Goal: Task Accomplishment & Management: Use online tool/utility

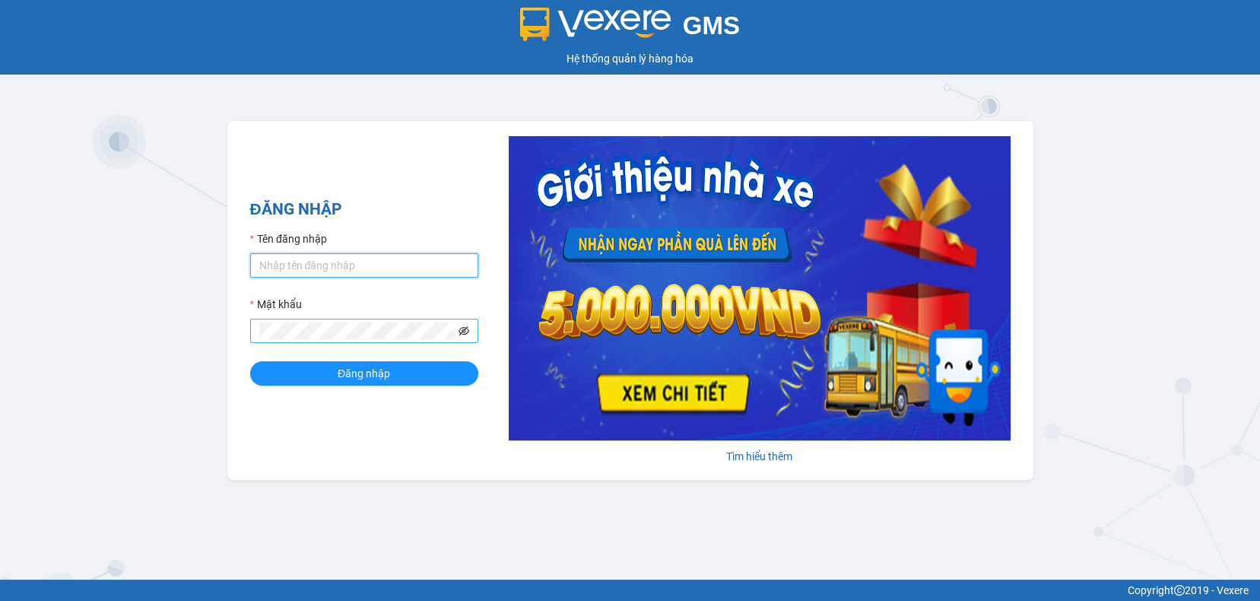
type input "thukt.[PERSON_NAME]"
click at [465, 332] on icon "eye-invisible" at bounding box center [463, 330] width 11 height 11
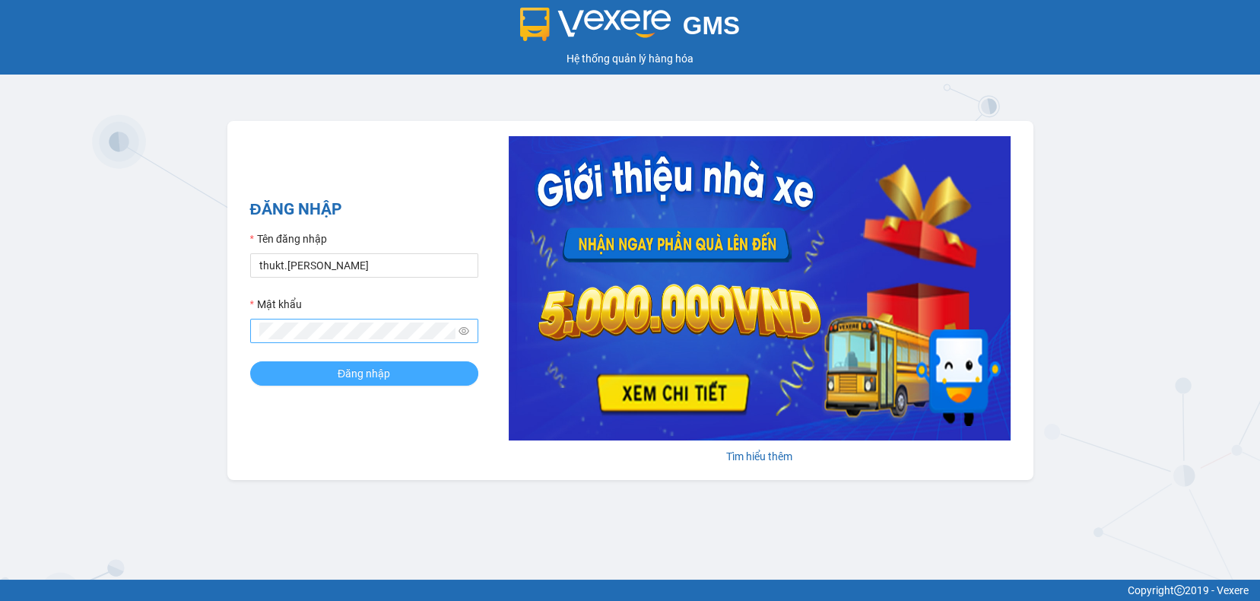
click at [334, 363] on button "Đăng nhập" at bounding box center [364, 373] width 228 height 24
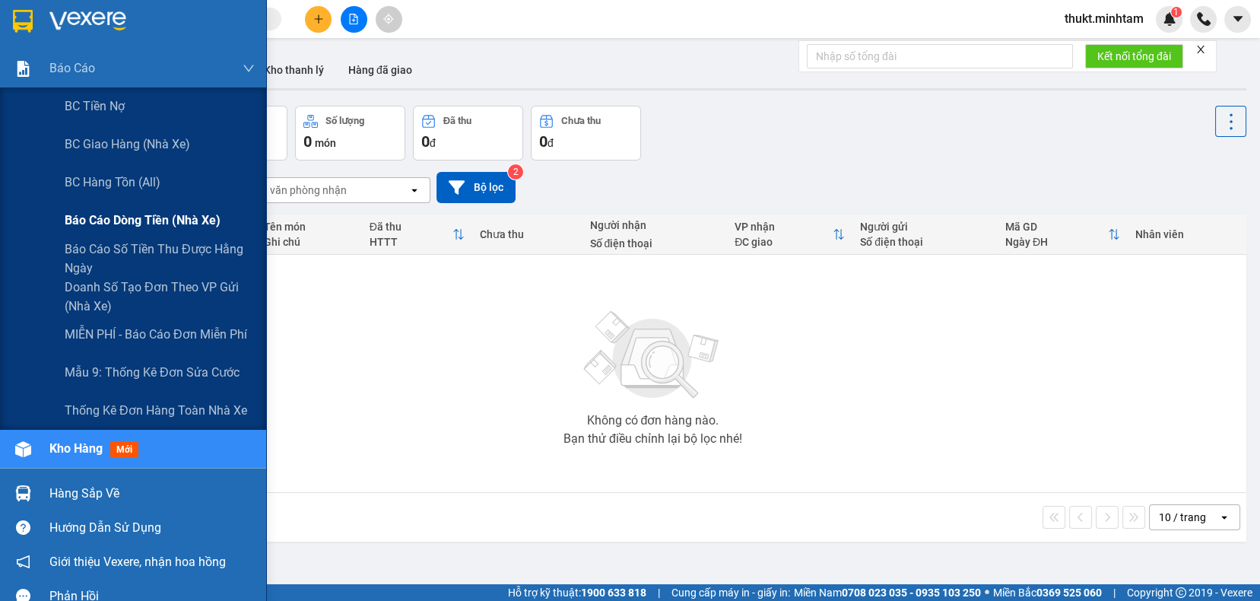
click at [129, 217] on span "Báo cáo dòng tiền (nhà xe)" at bounding box center [143, 220] width 156 height 19
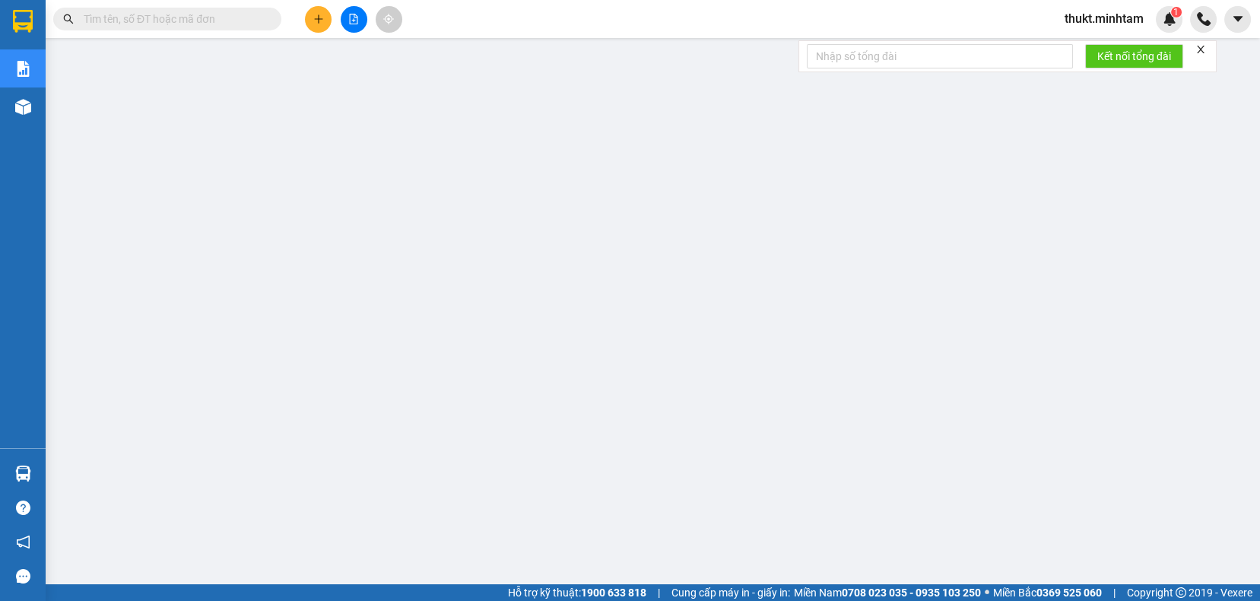
click at [182, 21] on input "text" at bounding box center [173, 19] width 179 height 17
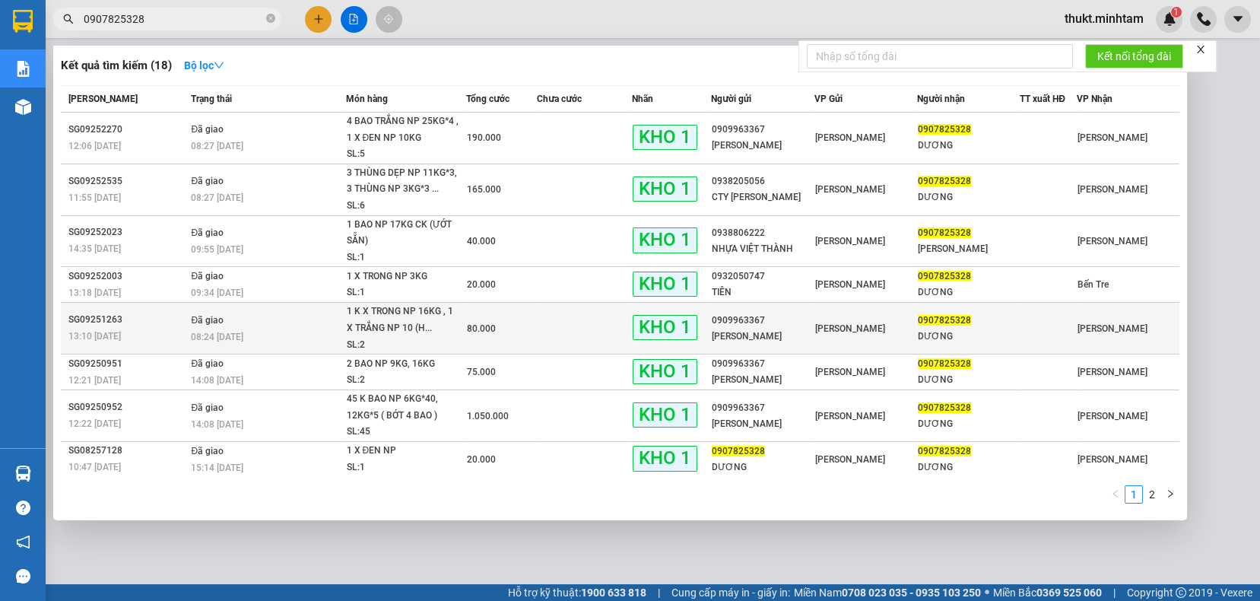
type input "0907825328"
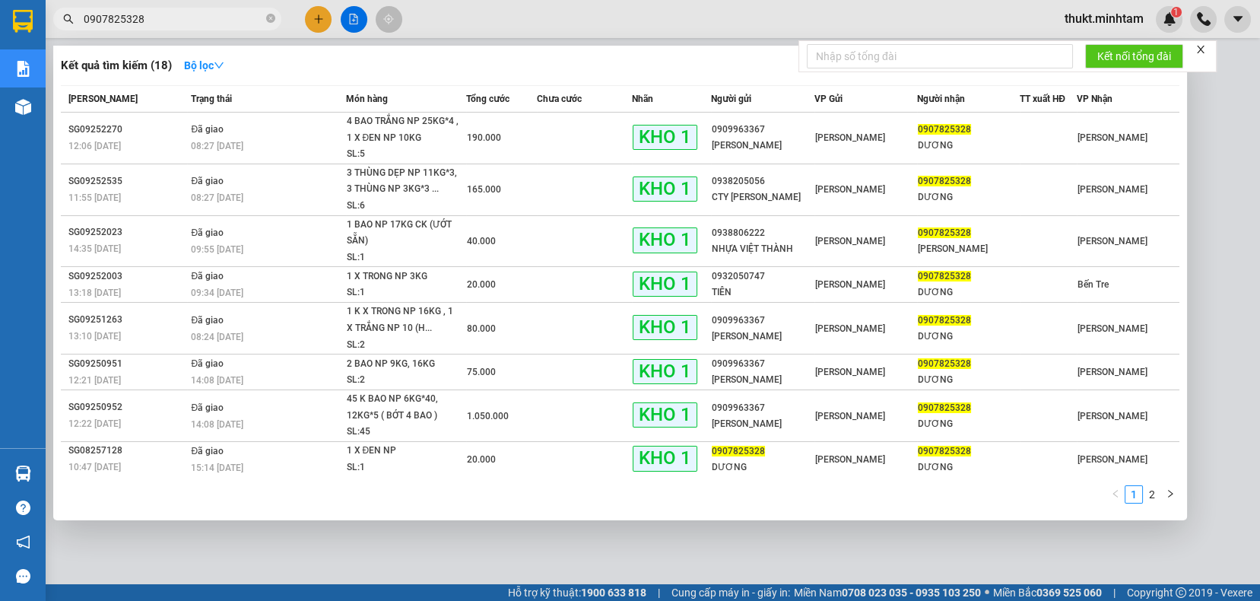
click at [1001, 72] on div "Kết nối tổng đài" at bounding box center [1007, 56] width 418 height 32
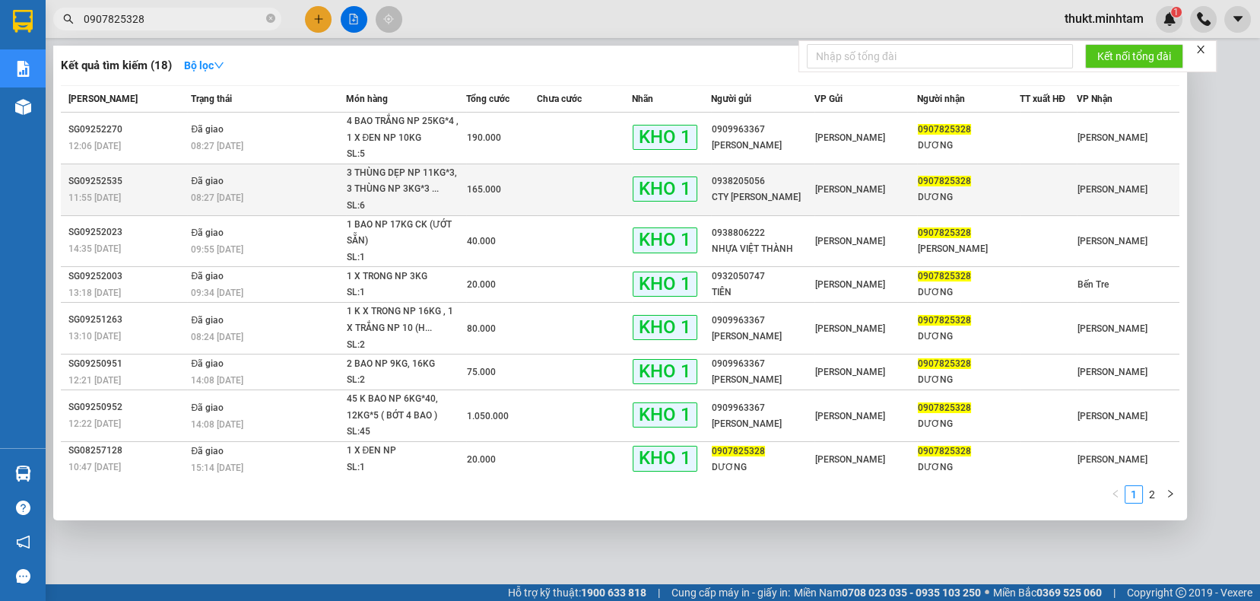
click at [304, 199] on div "08:27 - 12/09" at bounding box center [268, 197] width 154 height 17
